Goal: Information Seeking & Learning: Learn about a topic

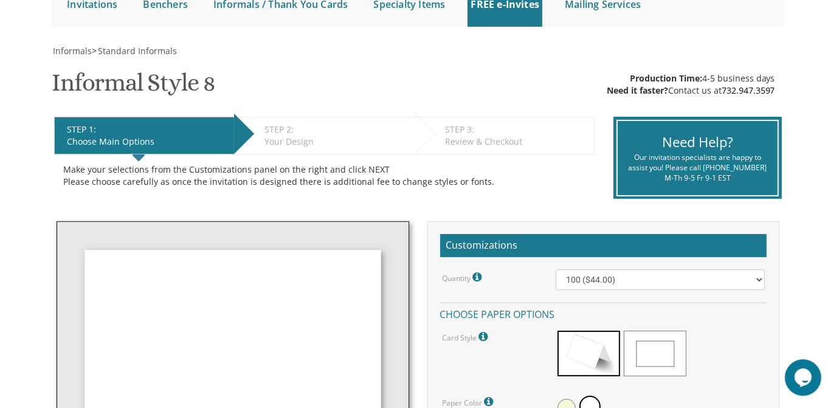
scroll to position [141, 0]
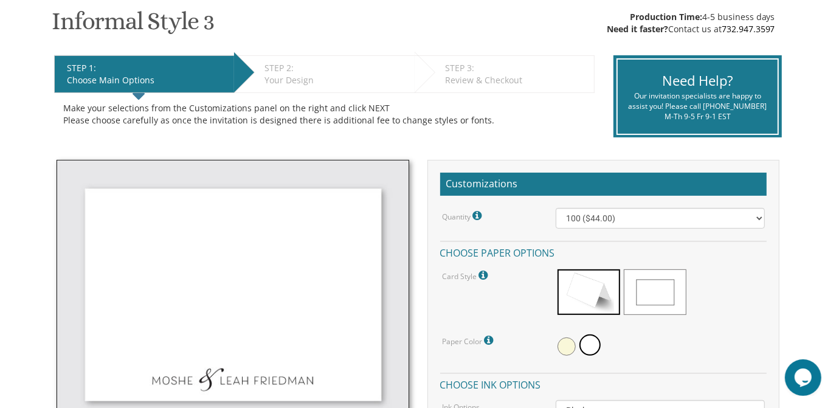
scroll to position [201, 0]
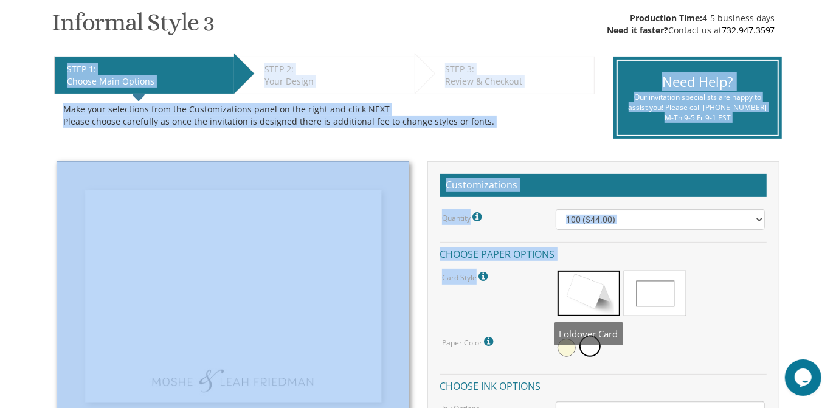
drag, startPoint x: 43, startPoint y: 5, endPoint x: 378, endPoint y: 227, distance: 402.4
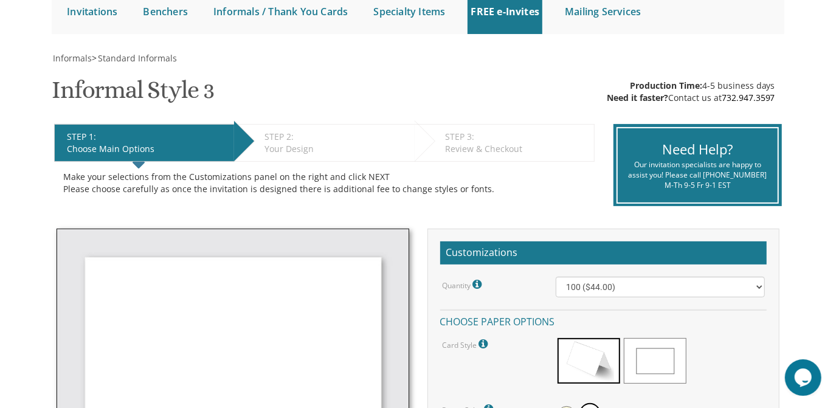
scroll to position [134, 0]
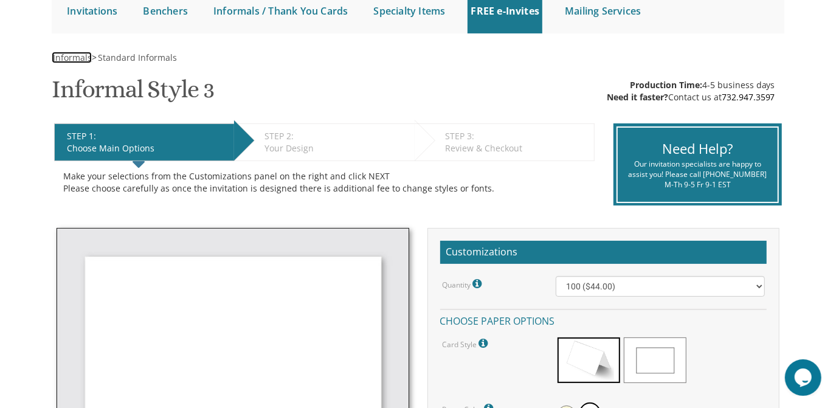
click at [74, 58] on span "Informals" at bounding box center [72, 58] width 39 height 12
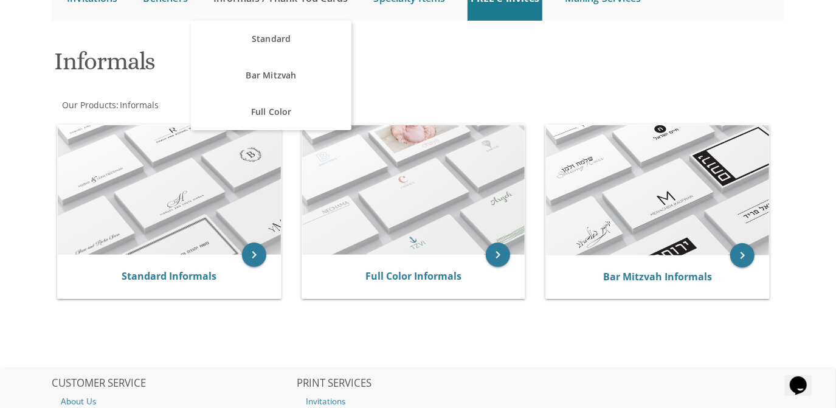
scroll to position [161, 0]
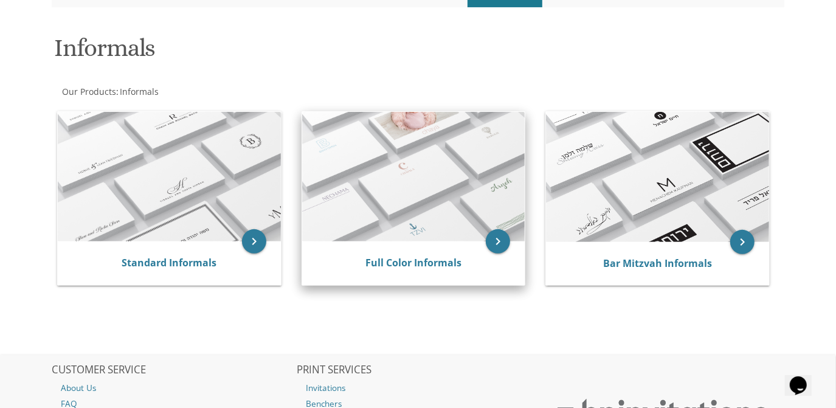
click at [371, 237] on img at bounding box center [413, 177] width 223 height 130
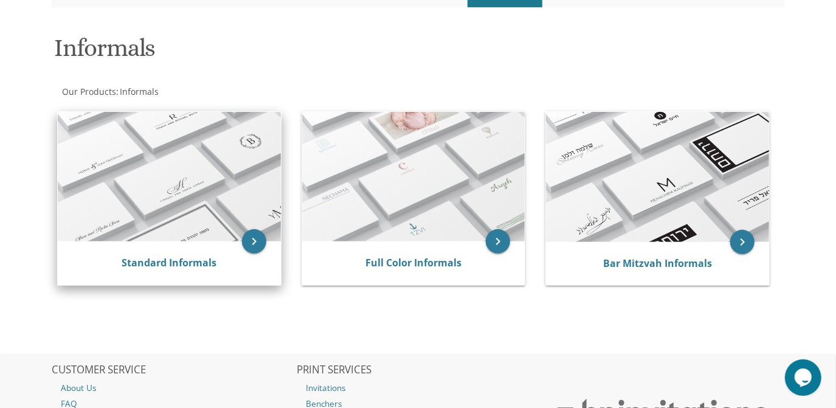
click at [173, 161] on img at bounding box center [169, 177] width 223 height 130
click at [190, 241] on div "Standard Informals" at bounding box center [169, 263] width 223 height 44
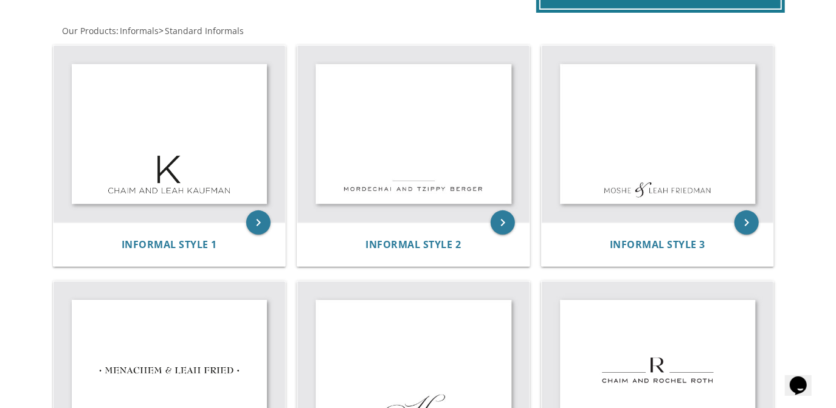
scroll to position [212, 0]
